Goal: Find specific page/section: Find specific page/section

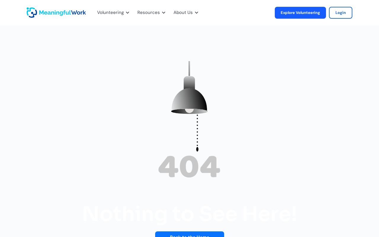
scroll to position [275, 0]
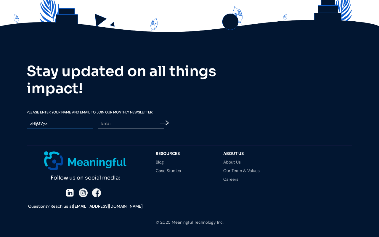
type input "xHIjGVyx"
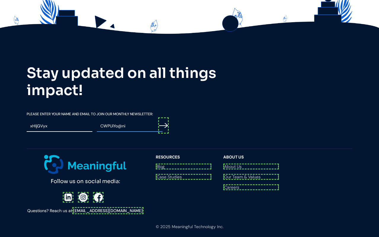
scroll to position [277, 0]
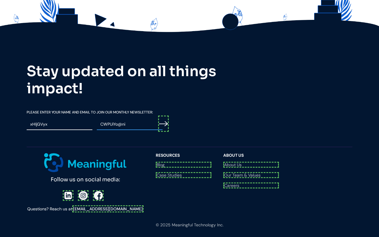
type input "CWPUiYo@ni"
click at [164, 123] on input "Email Form" at bounding box center [163, 124] width 11 height 16
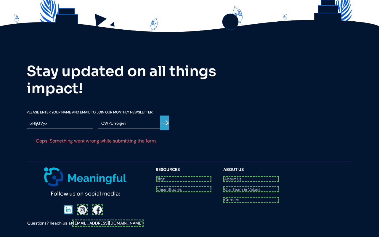
click at [68, 204] on div at bounding box center [86, 209] width 44 height 11
click at [82, 204] on div at bounding box center [86, 209] width 44 height 11
click at [96, 195] on div "Follow us on social media: Questions? Reach us at [EMAIL_ADDRESS][DOMAIN_NAME]" at bounding box center [88, 197] width 123 height 60
click at [108, 219] on link "[EMAIL_ADDRESS][DOMAIN_NAME]" at bounding box center [107, 222] width 71 height 7
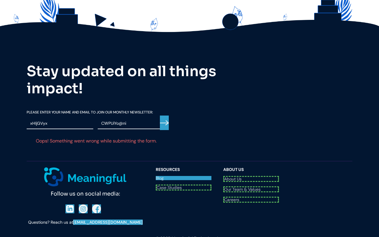
click at [184, 178] on link "Blog" at bounding box center [184, 178] width 56 height 4
click at [184, 186] on link "Case Studies" at bounding box center [184, 188] width 56 height 6
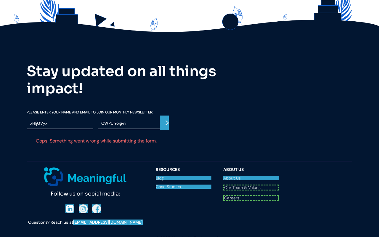
click at [251, 178] on link "About Us" at bounding box center [251, 178] width 56 height 4
click at [251, 186] on link "Our Team & Values" at bounding box center [251, 187] width 56 height 4
click at [251, 195] on link "Careers" at bounding box center [251, 195] width 56 height 4
